Goal: Task Accomplishment & Management: Complete application form

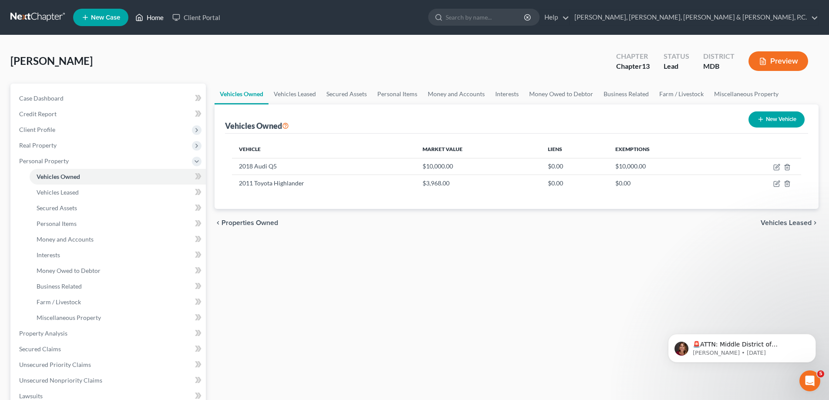
click at [150, 19] on link "Home" at bounding box center [149, 18] width 37 height 16
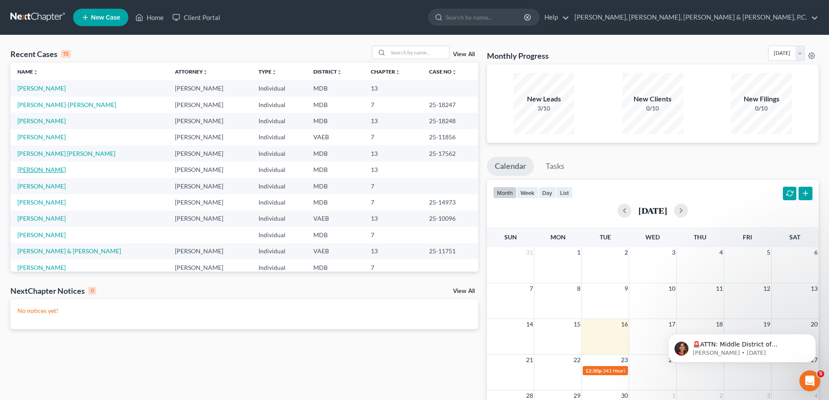
click at [34, 171] on link "[PERSON_NAME]" at bounding box center [41, 169] width 48 height 7
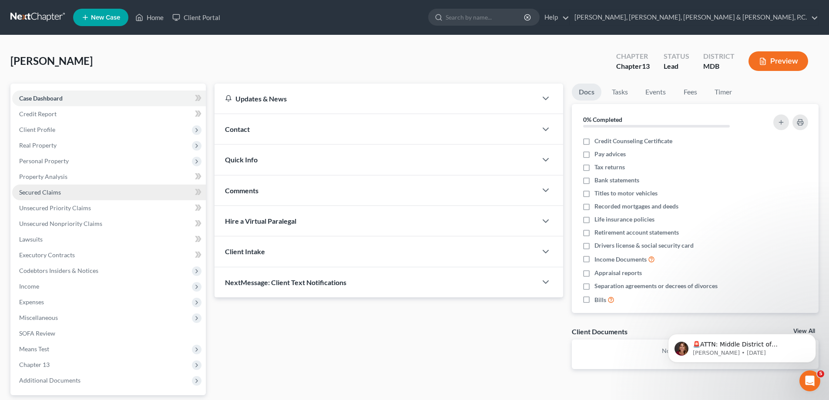
click at [43, 189] on span "Secured Claims" at bounding box center [40, 192] width 42 height 7
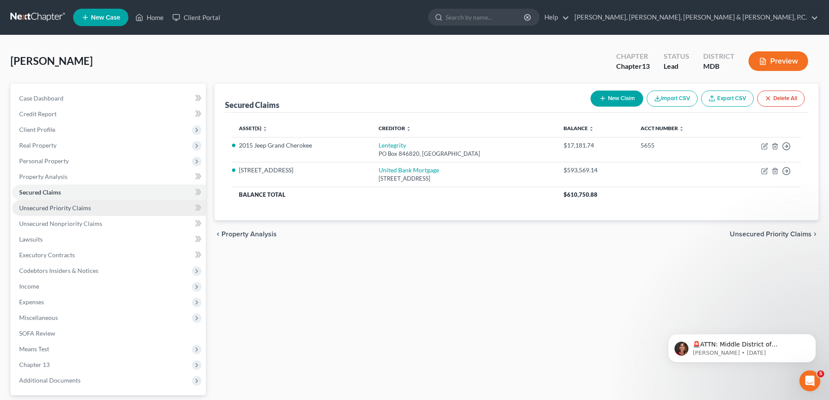
click at [55, 208] on span "Unsecured Priority Claims" at bounding box center [55, 207] width 72 height 7
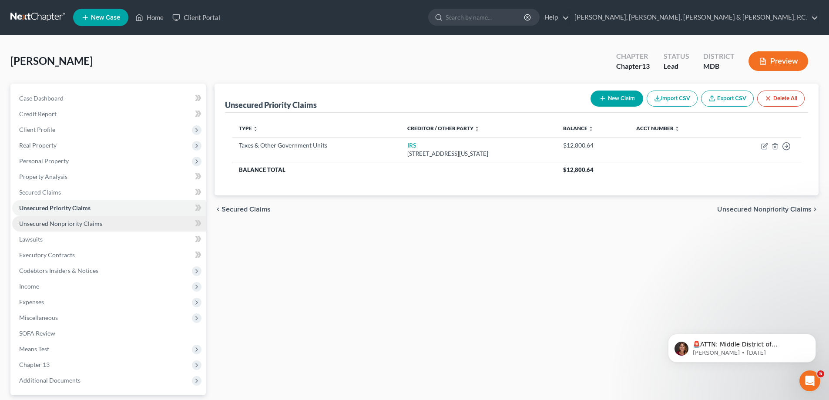
click at [60, 224] on span "Unsecured Nonpriority Claims" at bounding box center [60, 223] width 83 height 7
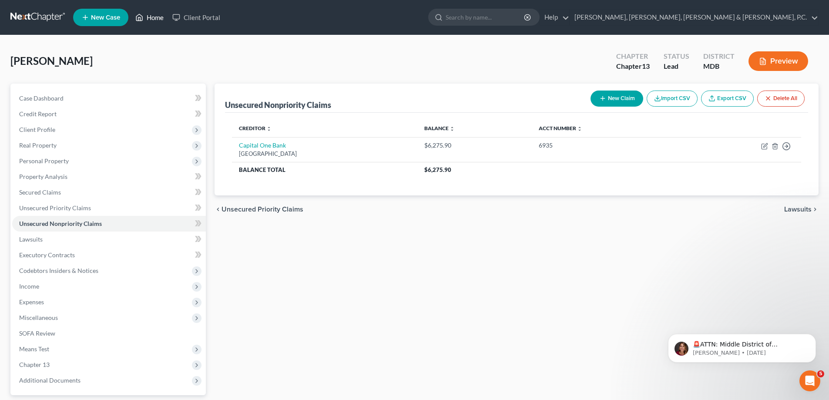
click at [155, 15] on link "Home" at bounding box center [149, 18] width 37 height 16
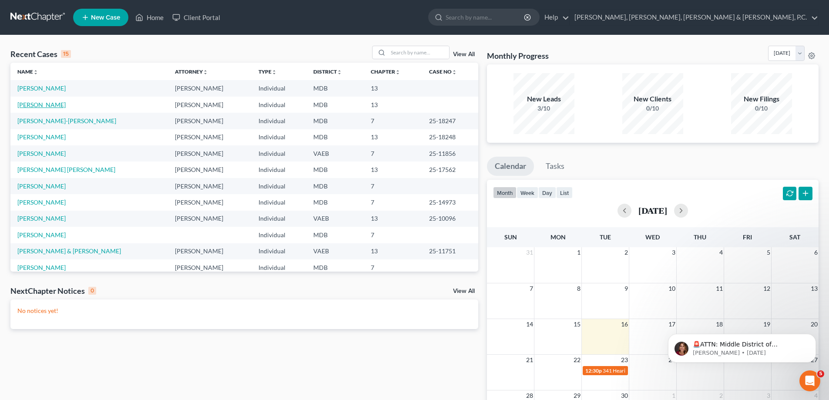
click at [61, 101] on link "[PERSON_NAME]" at bounding box center [41, 104] width 48 height 7
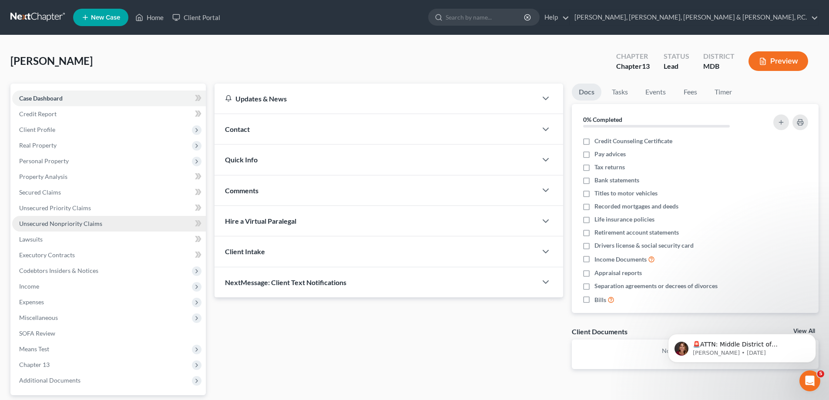
click at [42, 220] on span "Unsecured Nonpriority Claims" at bounding box center [60, 223] width 83 height 7
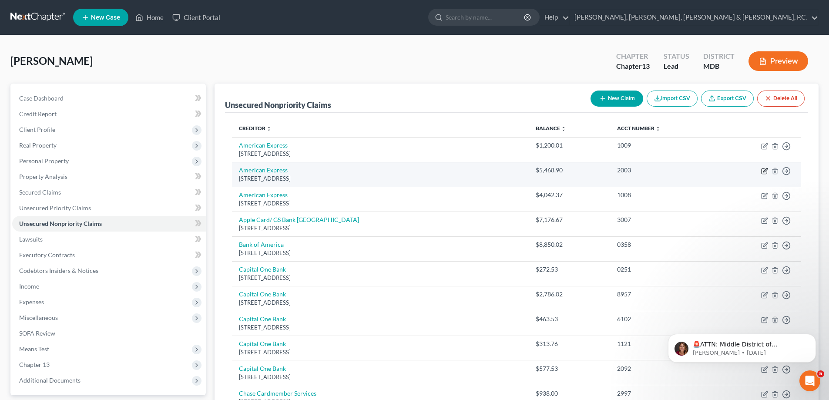
click at [766, 172] on icon "button" at bounding box center [765, 171] width 7 height 7
select select "33"
select select "2"
select select "0"
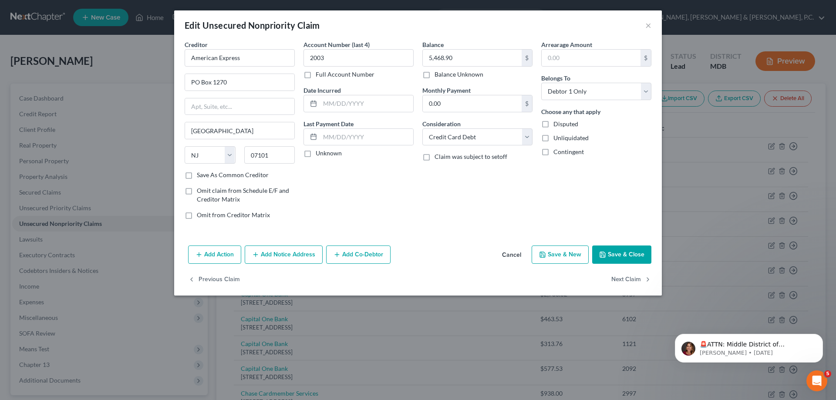
click at [307, 250] on button "Add Notice Address" at bounding box center [284, 255] width 78 height 18
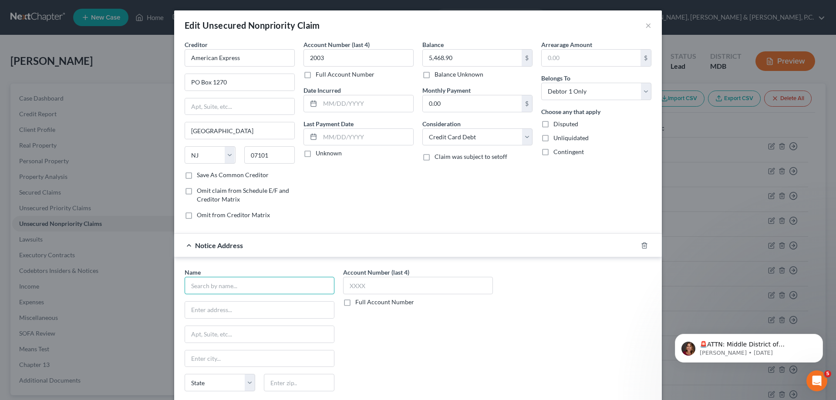
click at [288, 287] on input "text" at bounding box center [260, 285] width 150 height 17
click at [281, 305] on div "[PERSON_NAME] & Associates, P.C." at bounding box center [240, 301] width 97 height 9
type input "[PERSON_NAME] & Associates, P.C."
type input "[STREET_ADDRESS][PERSON_NAME]"
type input "Suite 505"
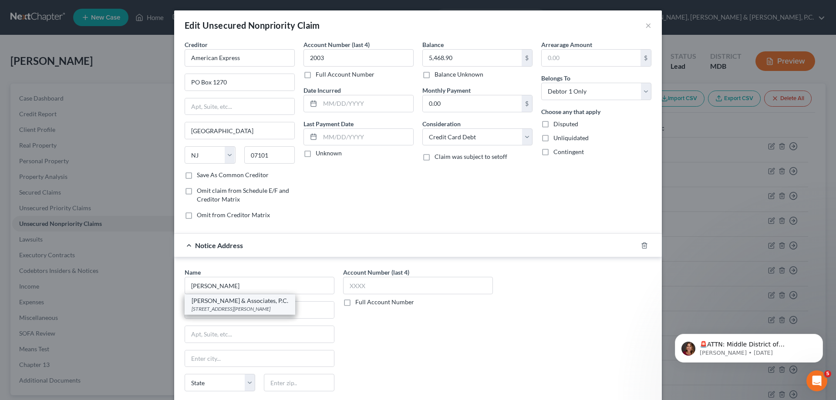
type input "Gaithersburg"
select select "21"
type input "20879"
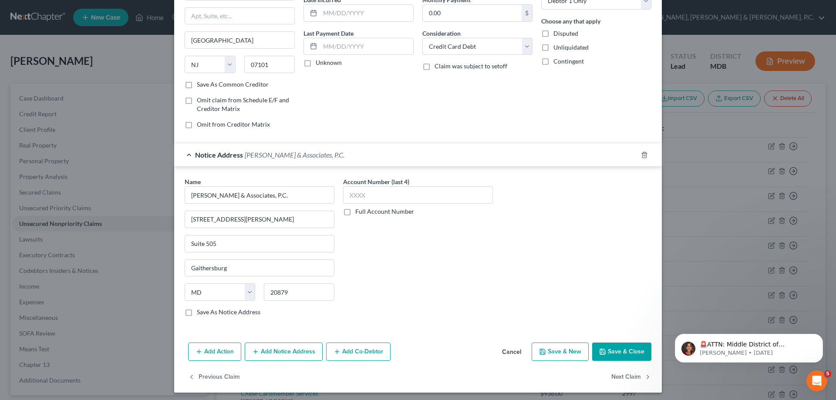
scroll to position [94, 0]
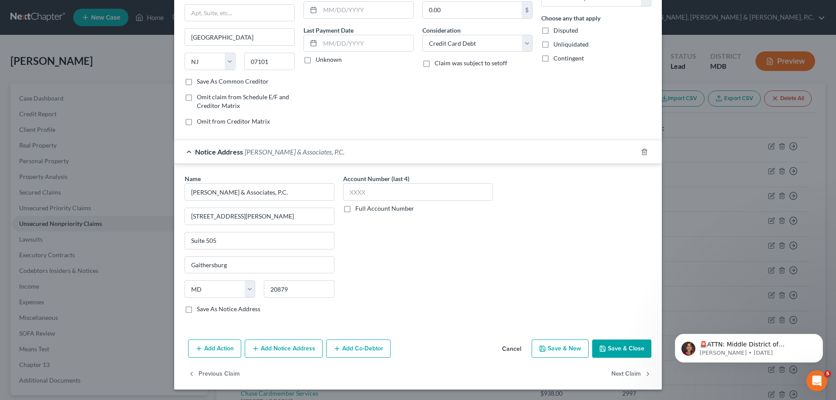
click at [604, 348] on button "Save & Close" at bounding box center [621, 349] width 59 height 18
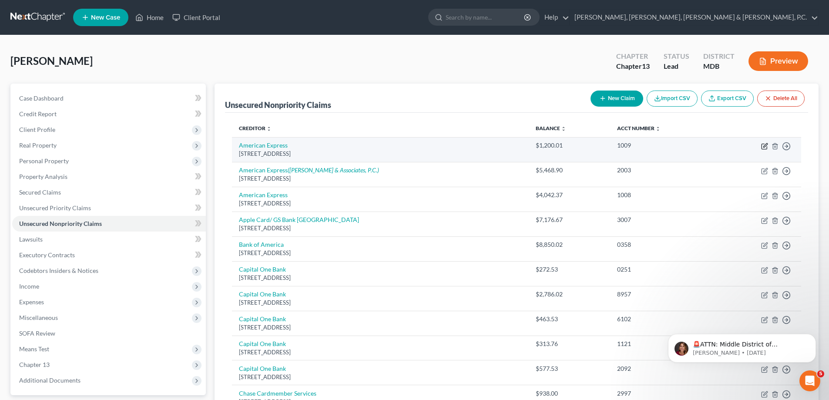
click at [766, 143] on icon "button" at bounding box center [765, 146] width 7 height 7
select select "33"
select select "2"
select select "0"
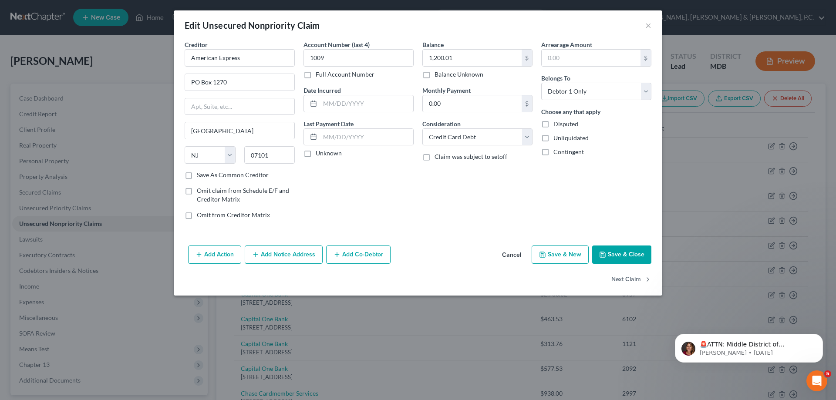
click at [287, 255] on button "Add Notice Address" at bounding box center [284, 255] width 78 height 18
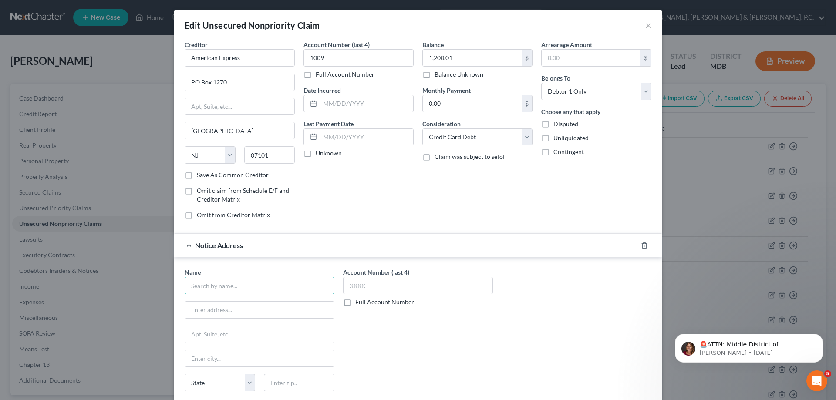
click at [252, 286] on input "text" at bounding box center [260, 285] width 150 height 17
click at [253, 300] on div "[PERSON_NAME] & Associates, P.C." at bounding box center [240, 301] width 97 height 9
type input "[PERSON_NAME] & Associates, P.C."
type input "[STREET_ADDRESS][PERSON_NAME]"
type input "Suite 505"
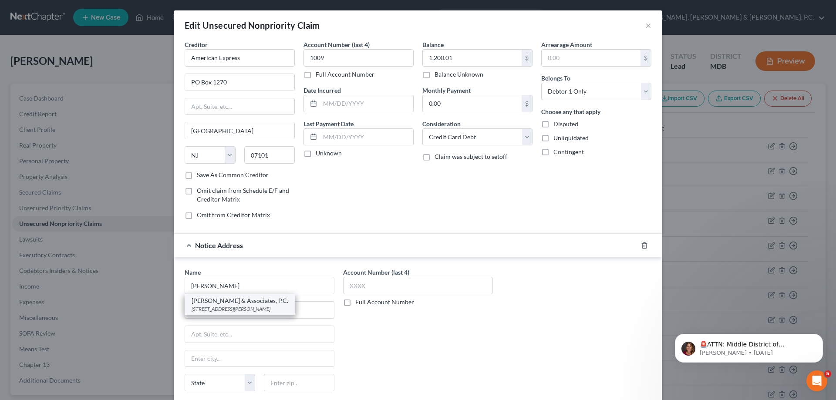
type input "Gaithersburg"
select select "21"
type input "20879"
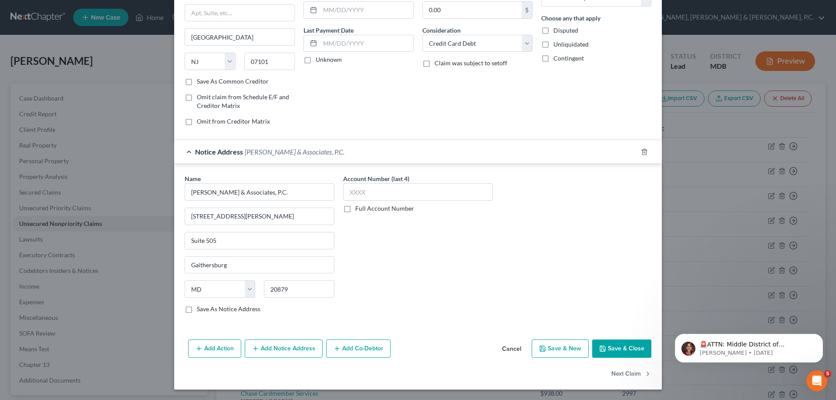
click at [606, 342] on button "Save & Close" at bounding box center [621, 349] width 59 height 18
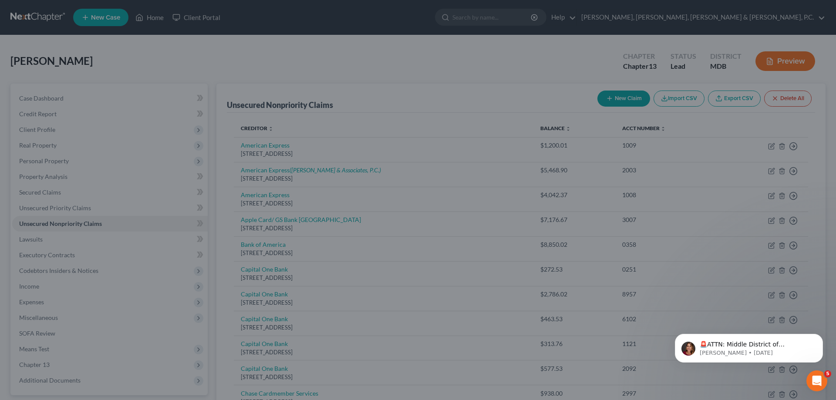
type input "0"
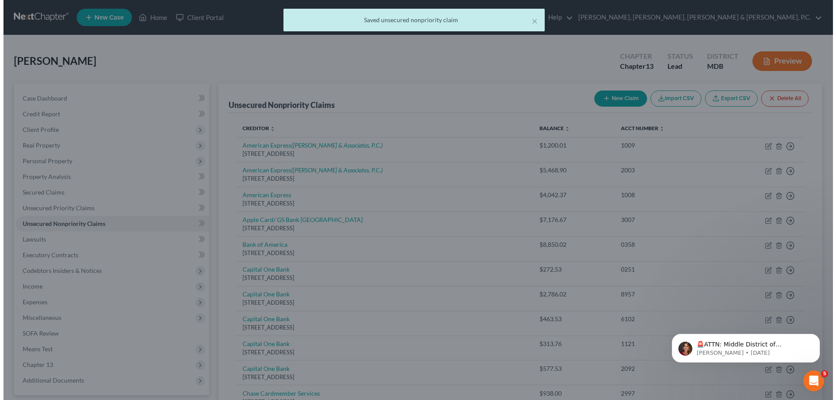
scroll to position [0, 0]
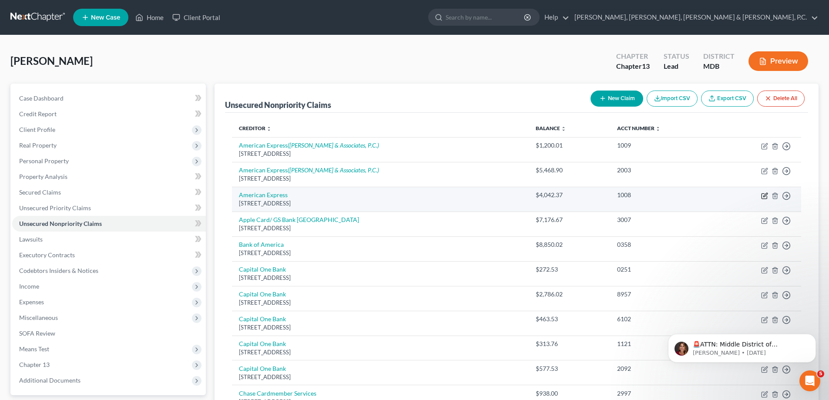
click at [765, 196] on icon "button" at bounding box center [765, 195] width 7 height 7
select select "33"
select select "2"
select select "0"
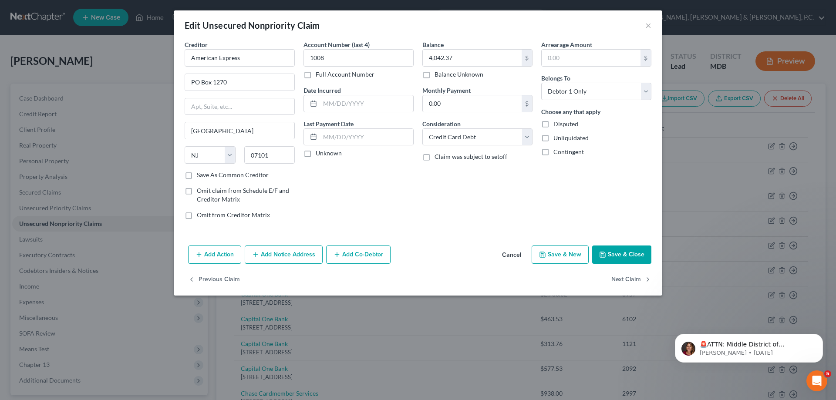
click at [301, 248] on button "Add Notice Address" at bounding box center [284, 255] width 78 height 18
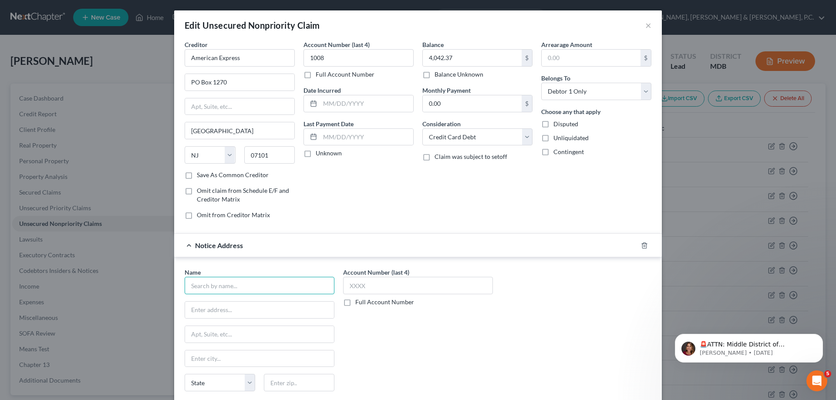
click at [249, 285] on input "text" at bounding box center [260, 285] width 150 height 17
click at [243, 305] on div "[STREET_ADDRESS][PERSON_NAME]" at bounding box center [240, 308] width 97 height 7
type input "[PERSON_NAME] & Associates, P.C."
type input "[STREET_ADDRESS][PERSON_NAME]"
type input "Suite 505"
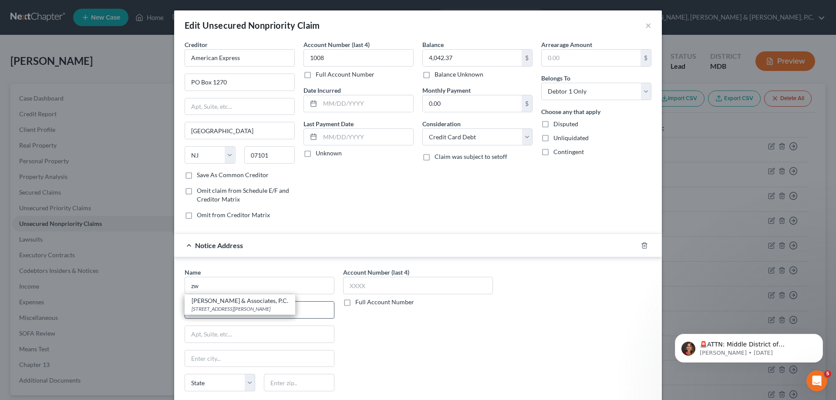
type input "Gaithersburg"
select select "21"
type input "20879"
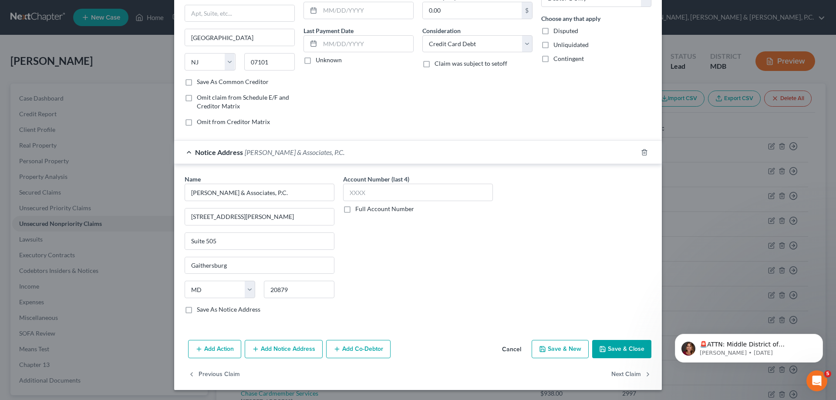
scroll to position [94, 0]
click at [601, 344] on button "Save & Close" at bounding box center [621, 349] width 59 height 18
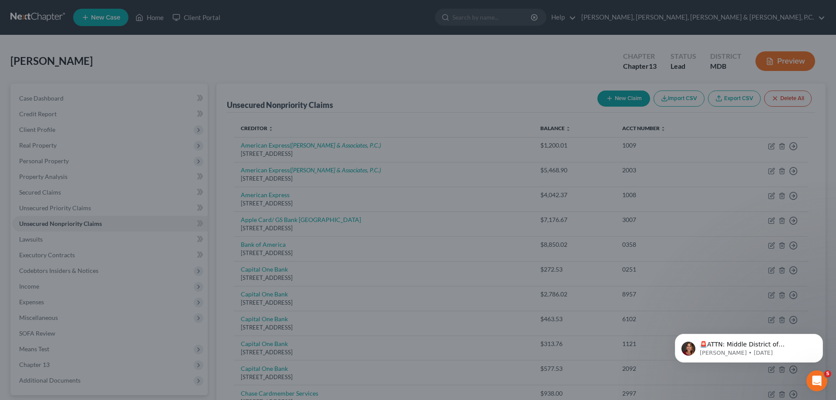
type input "0"
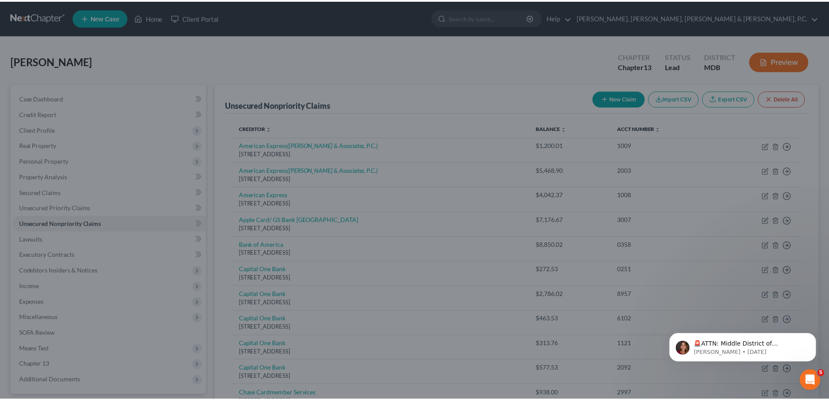
scroll to position [0, 0]
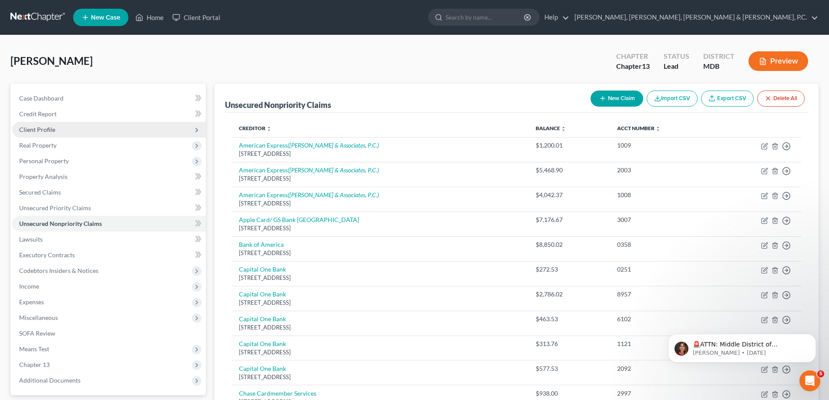
click at [51, 129] on span "Client Profile" at bounding box center [37, 129] width 36 height 7
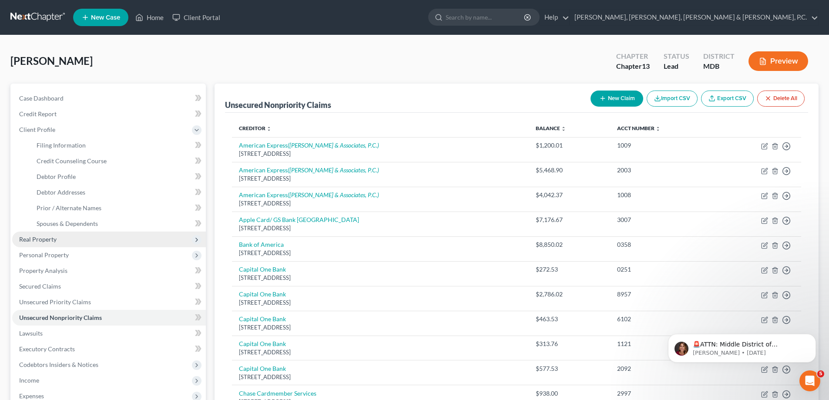
click at [39, 236] on span "Real Property" at bounding box center [37, 239] width 37 height 7
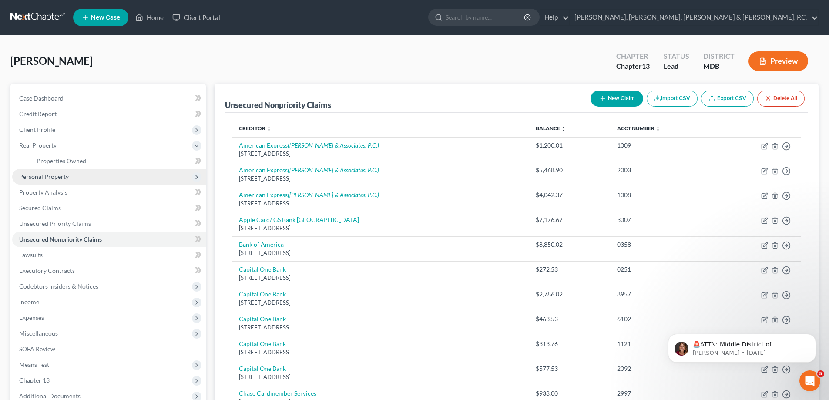
click at [61, 175] on span "Personal Property" at bounding box center [44, 176] width 50 height 7
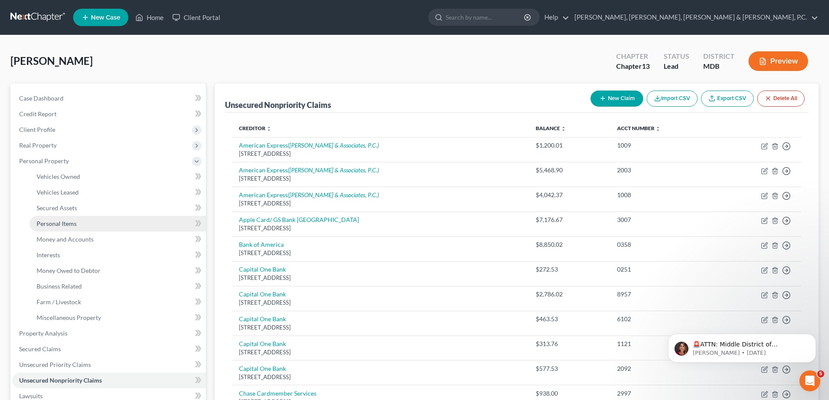
click at [62, 227] on span "Personal Items" at bounding box center [57, 223] width 40 height 7
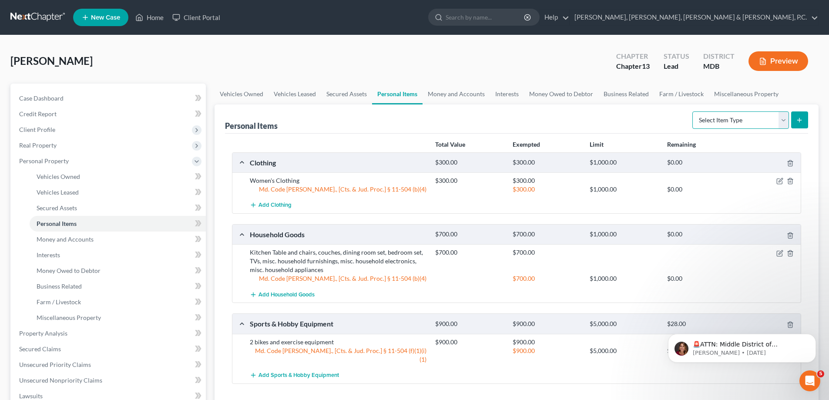
click at [785, 123] on select "Select Item Type Clothing Collectibles Of Value Electronics Firearms Household …" at bounding box center [741, 119] width 97 height 17
select select "jewelry"
click at [694, 111] on select "Select Item Type Clothing Collectibles Of Value Electronics Firearms Household …" at bounding box center [741, 119] width 97 height 17
click at [797, 121] on icon "submit" at bounding box center [799, 120] width 7 height 7
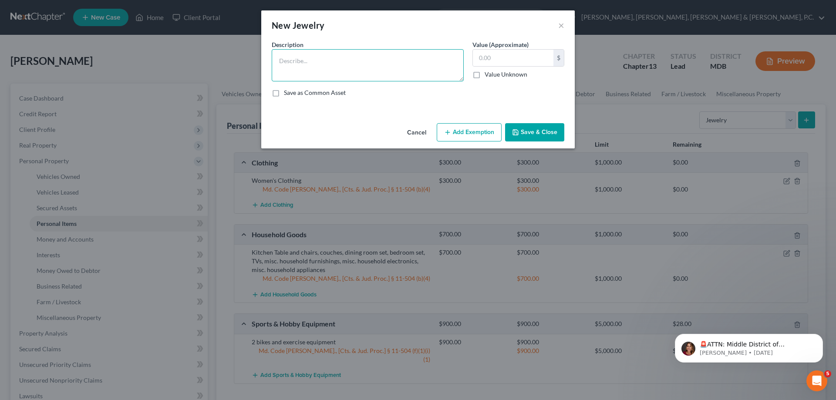
click at [381, 58] on textarea at bounding box center [368, 65] width 192 height 32
drag, startPoint x: 288, startPoint y: 60, endPoint x: 312, endPoint y: 56, distance: 24.2
click at [312, 56] on textarea "Custome" at bounding box center [368, 65] width 192 height 32
type textarea "C"
type textarea "Costume Jewelry"
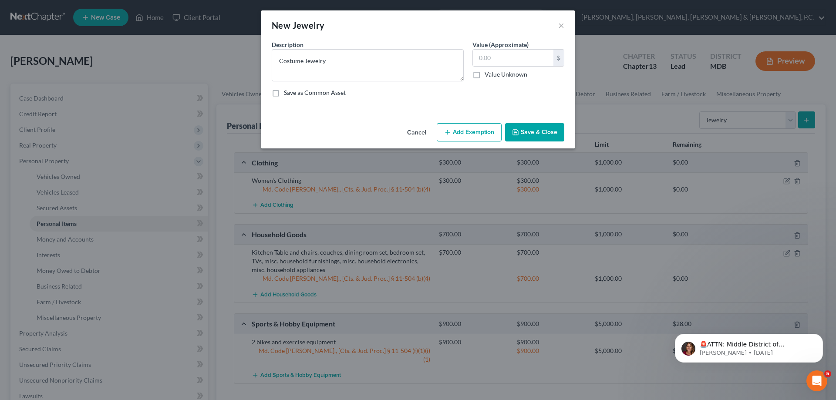
click at [481, 134] on button "Add Exemption" at bounding box center [469, 132] width 65 height 18
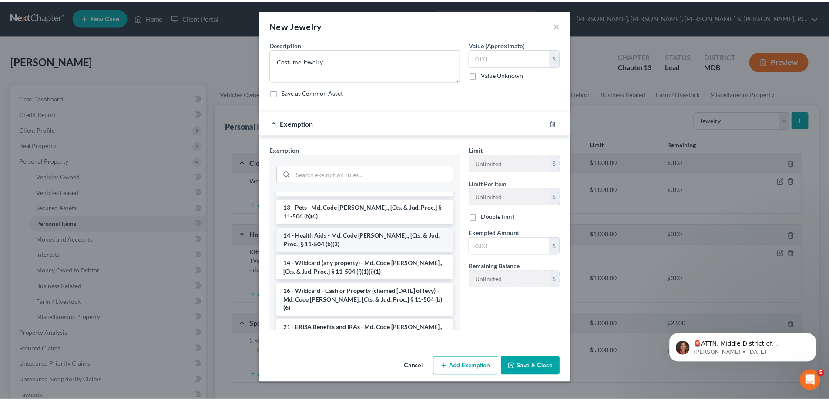
scroll to position [131, 0]
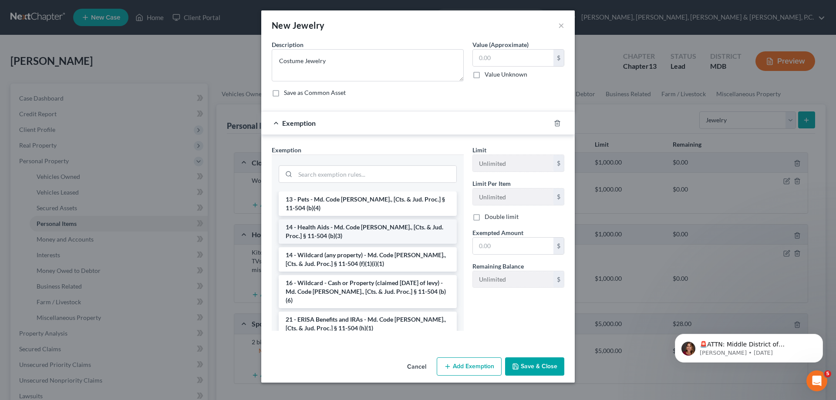
click at [407, 256] on li "14 - Wildcard (any property) - Md. Code [PERSON_NAME]., [Cts. & Jud. Proc.] § 1…" at bounding box center [368, 259] width 178 height 24
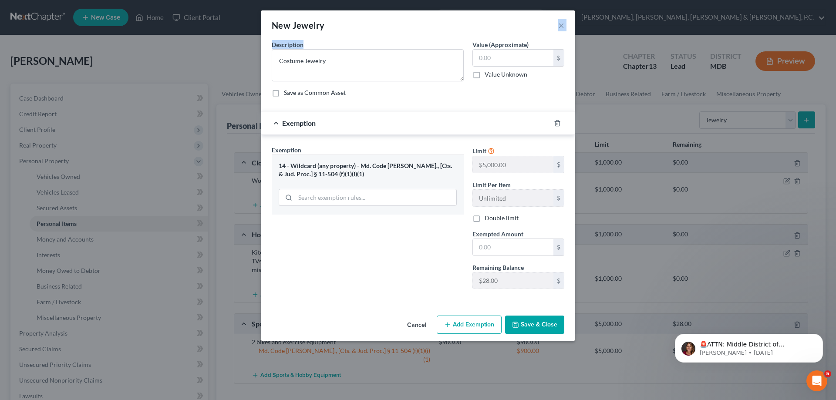
drag, startPoint x: 470, startPoint y: 27, endPoint x: 388, endPoint y: 84, distance: 99.9
click at [388, 84] on div "New Jewelry × An exemption set must first be selected from the Filing Informati…" at bounding box center [417, 175] width 313 height 330
click at [495, 58] on input "text" at bounding box center [513, 58] width 81 height 17
type input "28"
click at [505, 245] on input "text" at bounding box center [513, 247] width 81 height 17
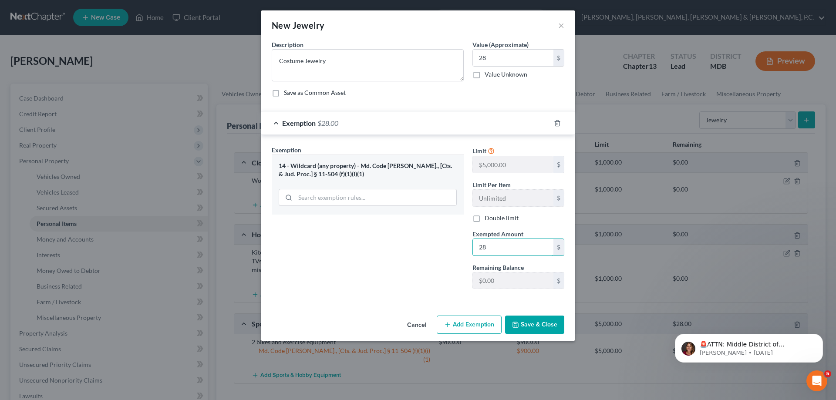
type input "28"
click at [403, 256] on div "Exemption Set must be selected for CA. Exemption * 14 - Wildcard (any property)…" at bounding box center [367, 220] width 201 height 151
click at [522, 325] on button "Save & Close" at bounding box center [534, 325] width 59 height 18
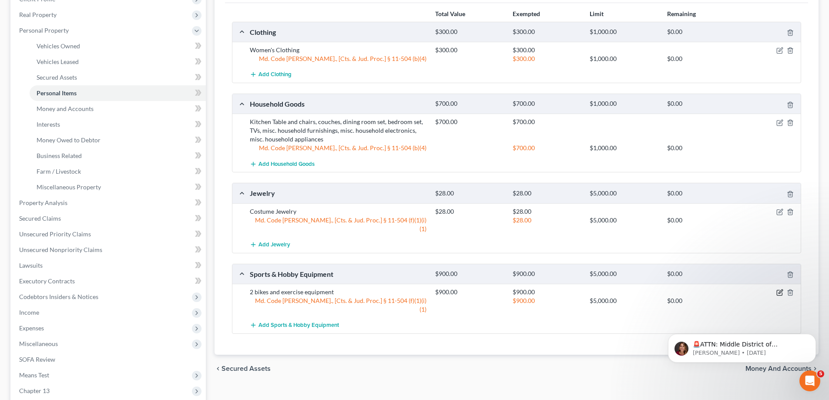
click at [779, 289] on icon "button" at bounding box center [780, 292] width 7 height 7
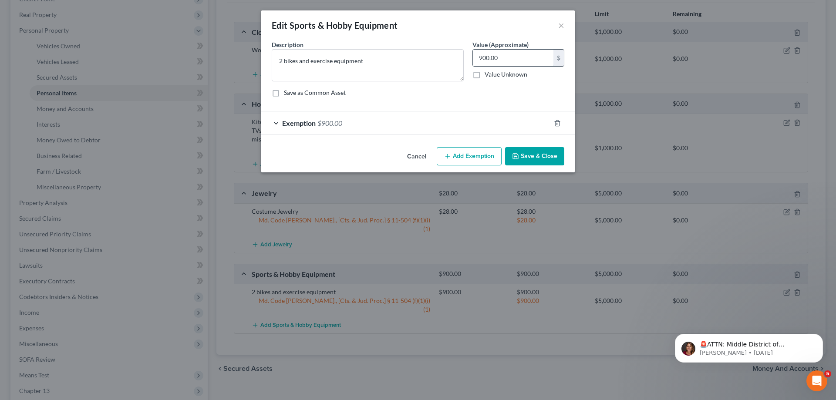
click at [522, 59] on input "900.00" at bounding box center [513, 58] width 81 height 17
type input "850"
click at [467, 124] on div "Exemption $900.00" at bounding box center [405, 122] width 289 height 23
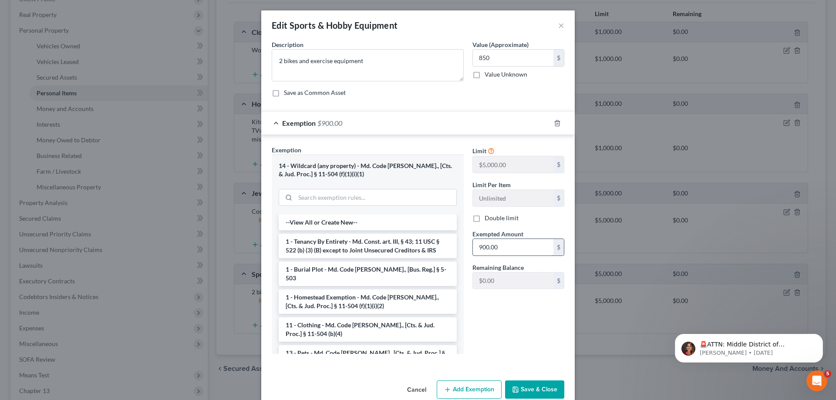
click at [514, 251] on input "900.00" at bounding box center [513, 247] width 81 height 17
type input "850"
click at [545, 387] on button "Save & Close" at bounding box center [534, 390] width 59 height 18
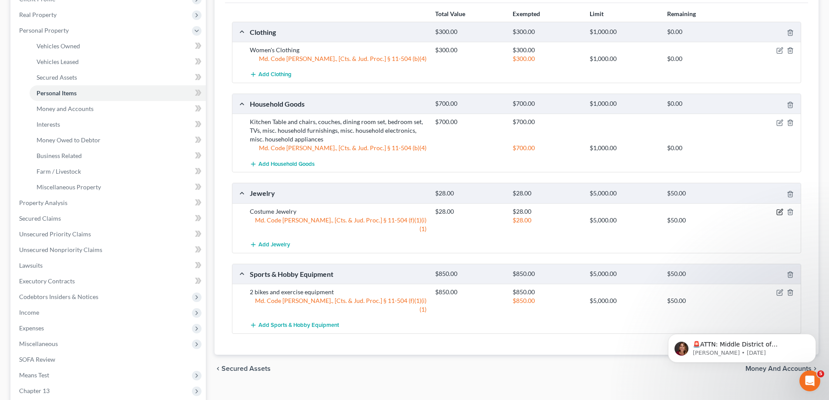
click at [783, 211] on icon "button" at bounding box center [780, 212] width 7 height 7
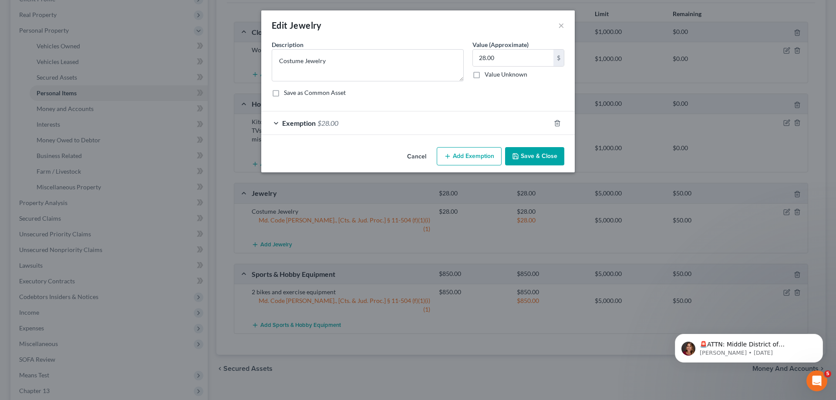
click at [474, 123] on div "Exemption $28.00" at bounding box center [405, 122] width 289 height 23
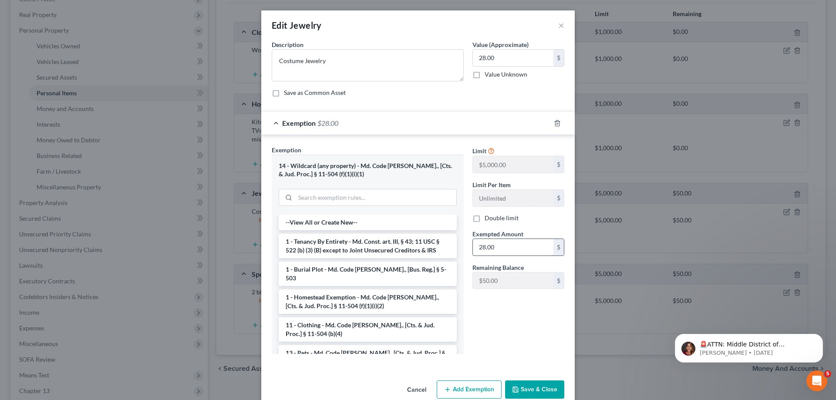
click at [509, 246] on input "28.00" at bounding box center [513, 247] width 81 height 17
type input "78"
click at [502, 60] on input "28.00" at bounding box center [513, 58] width 81 height 17
type input "78"
click at [535, 384] on button "Save & Close" at bounding box center [534, 390] width 59 height 18
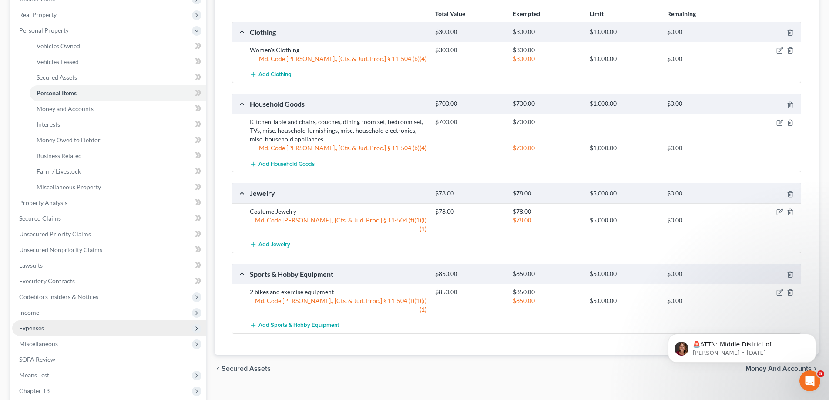
click at [36, 329] on span "Expenses" at bounding box center [31, 327] width 25 height 7
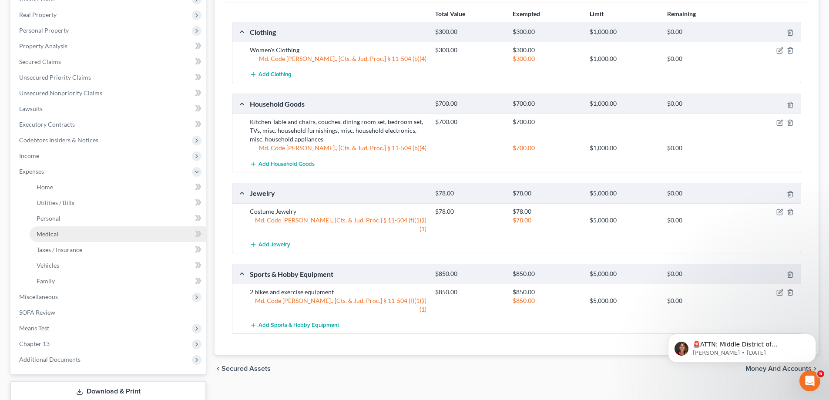
click at [51, 233] on span "Medical" at bounding box center [48, 233] width 22 height 7
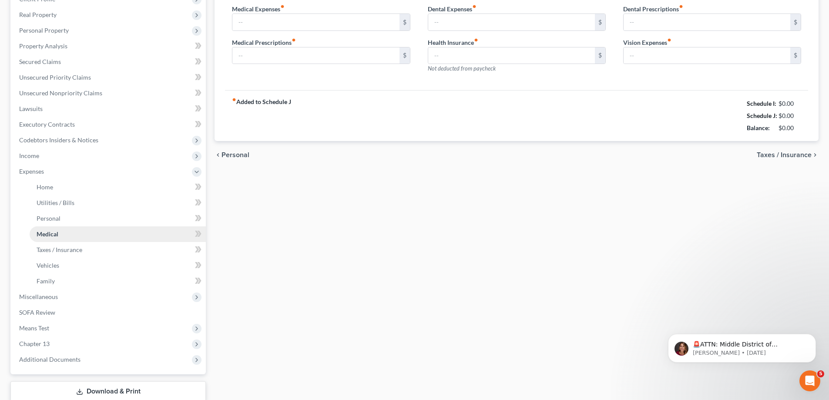
type input "100.00"
type input "0.00"
type input "260.00"
type input "0.00"
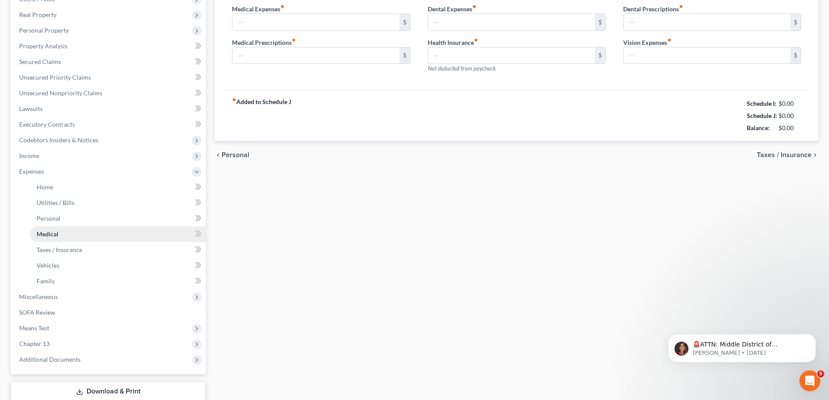
type input "0.00"
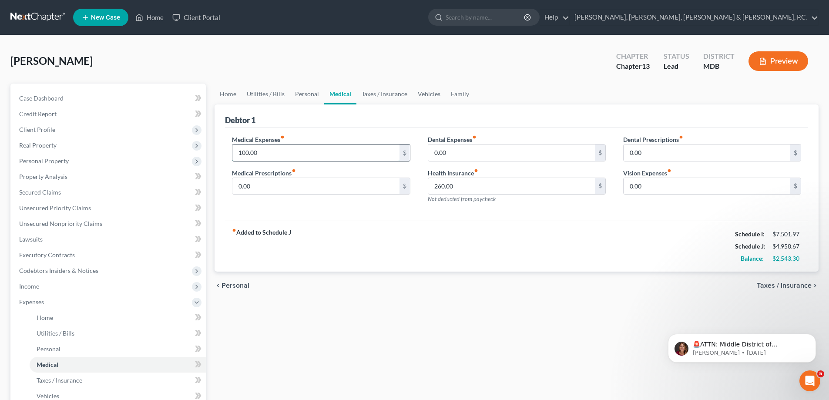
click at [264, 150] on input "100.00" at bounding box center [316, 153] width 167 height 17
type input "150"
click at [53, 350] on span "Personal" at bounding box center [49, 348] width 24 height 7
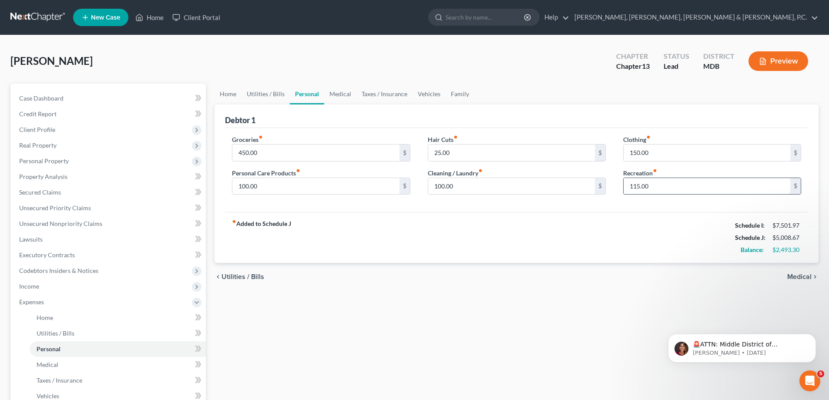
click at [659, 187] on input "115.00" at bounding box center [707, 186] width 167 height 17
click at [26, 240] on span "Lawsuits" at bounding box center [31, 239] width 24 height 7
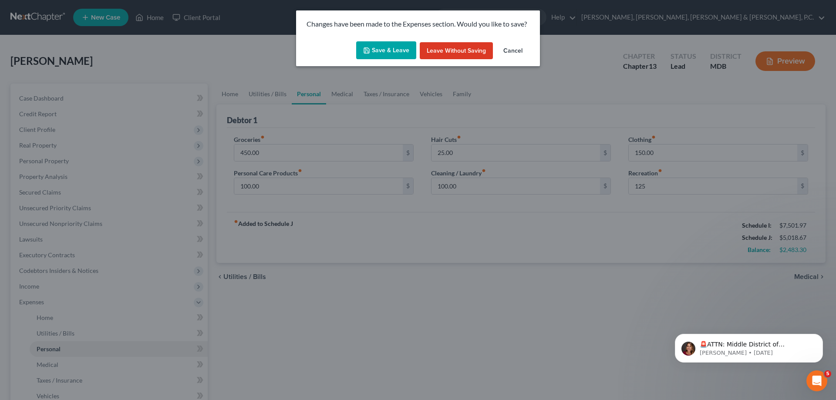
click at [404, 51] on button "Save & Leave" at bounding box center [386, 50] width 60 height 18
type input "125.00"
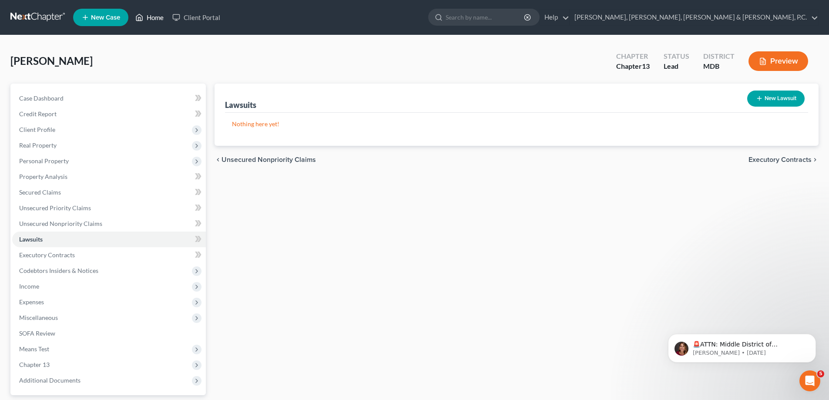
click at [150, 14] on link "Home" at bounding box center [149, 18] width 37 height 16
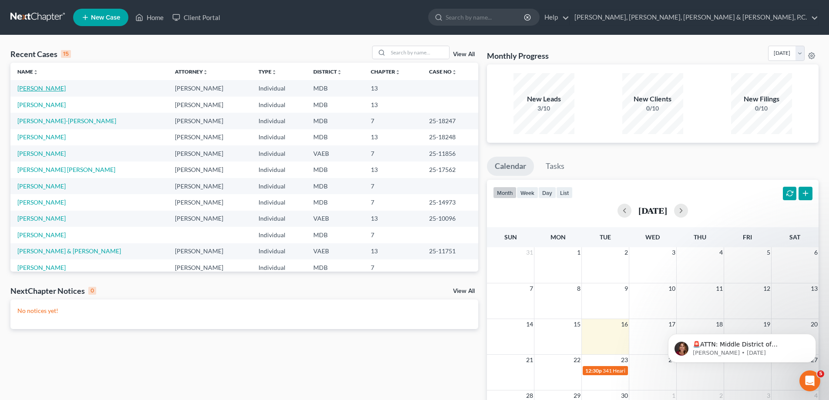
click at [64, 88] on link "[PERSON_NAME]" at bounding box center [41, 87] width 48 height 7
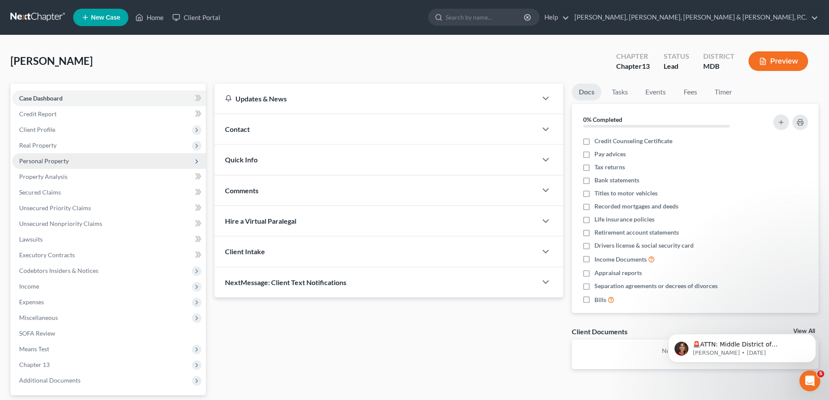
click at [50, 159] on span "Personal Property" at bounding box center [44, 160] width 50 height 7
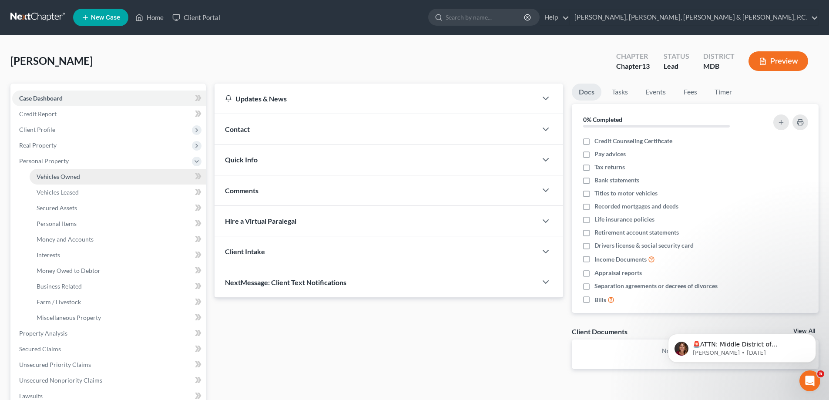
click at [57, 174] on span "Vehicles Owned" at bounding box center [59, 176] width 44 height 7
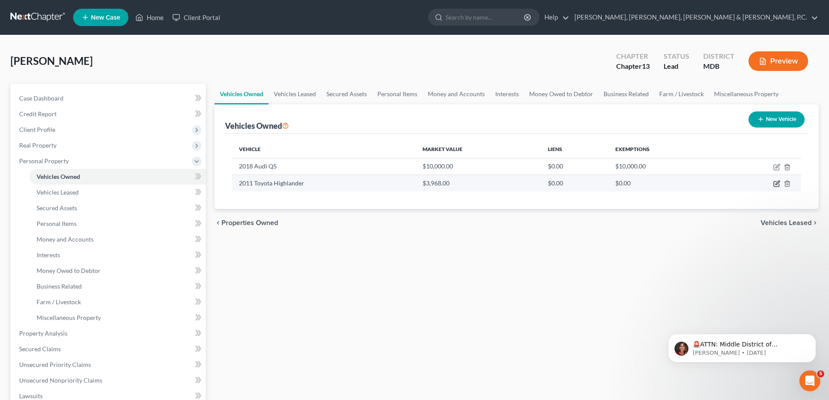
click at [777, 183] on icon "button" at bounding box center [778, 183] width 4 height 4
select select "0"
select select "15"
select select "2"
select select "0"
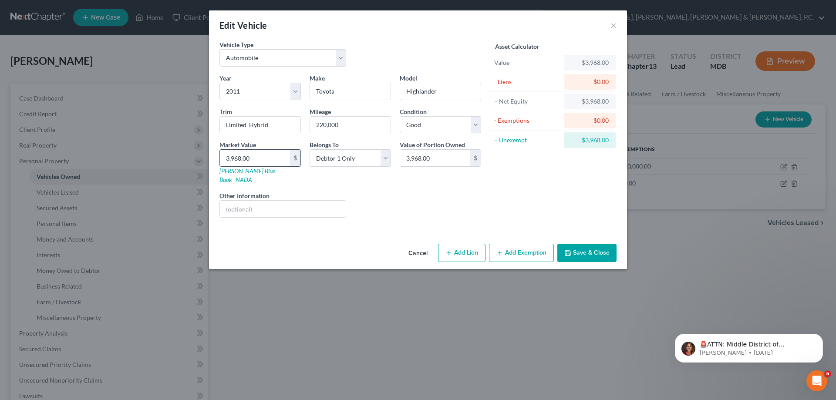
click at [269, 154] on input "3,968.00" at bounding box center [255, 158] width 70 height 17
type input "6"
type input "6.00"
type input "60"
type input "60.00"
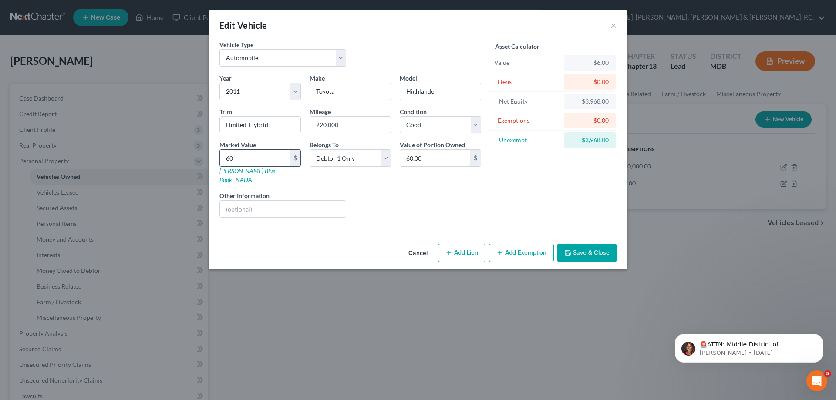
type input "600"
type input "600.00"
type input "6000"
type input "6,000.00"
type input "6,000"
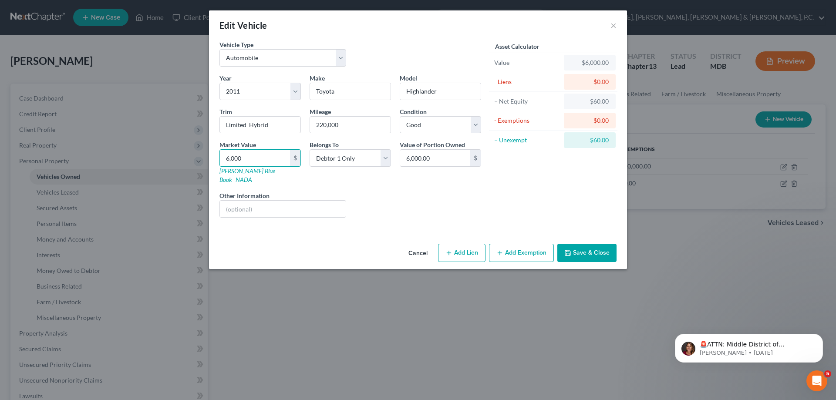
click at [595, 247] on button "Save & Close" at bounding box center [586, 253] width 59 height 18
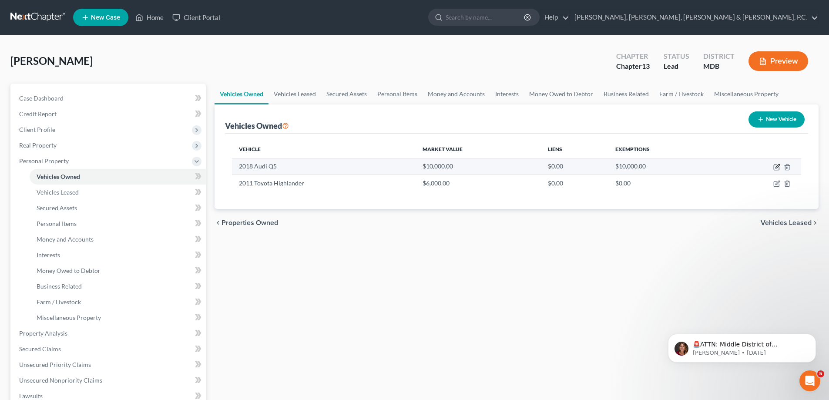
click at [775, 165] on icon "button" at bounding box center [776, 167] width 5 height 5
select select "0"
select select "8"
select select "2"
select select "0"
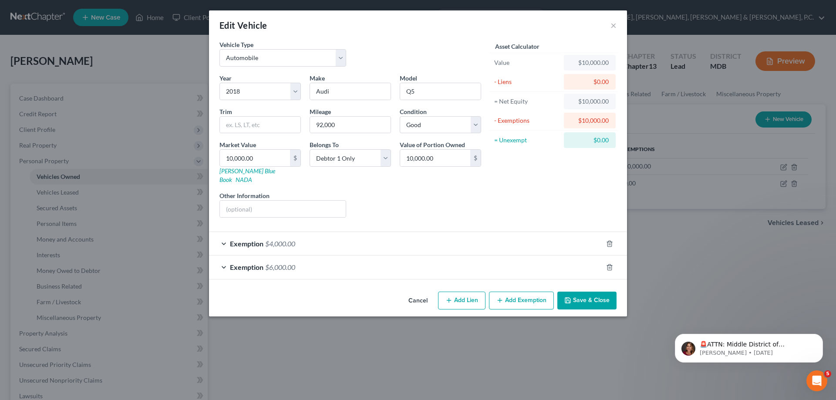
click at [600, 295] on button "Save & Close" at bounding box center [586, 301] width 59 height 18
